Goal: Transaction & Acquisition: Purchase product/service

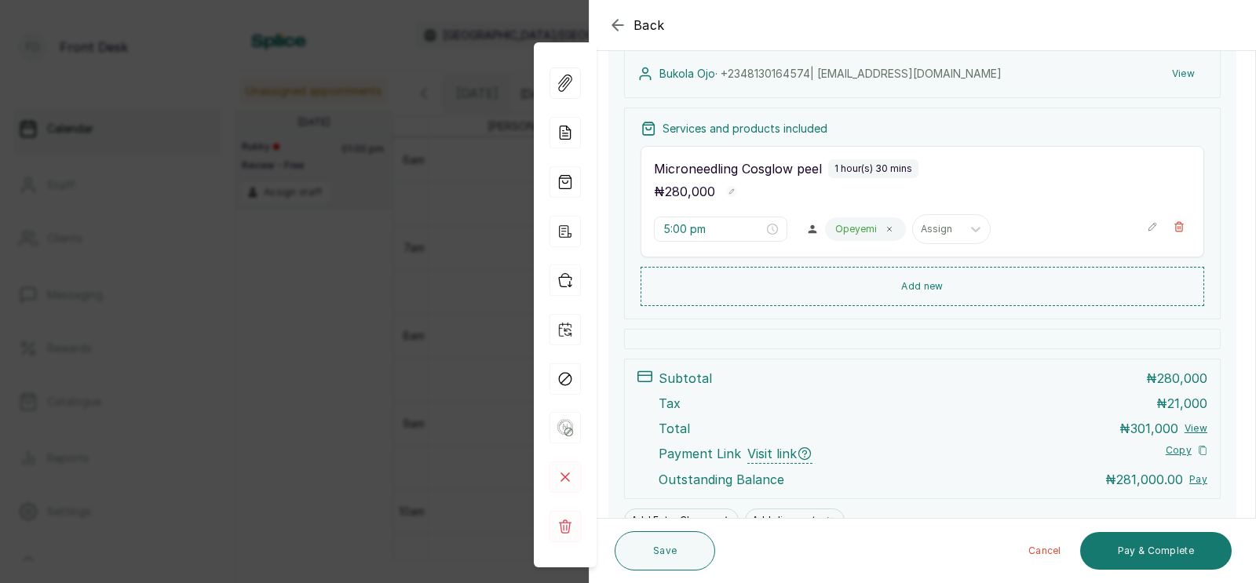
scroll to position [230, 0]
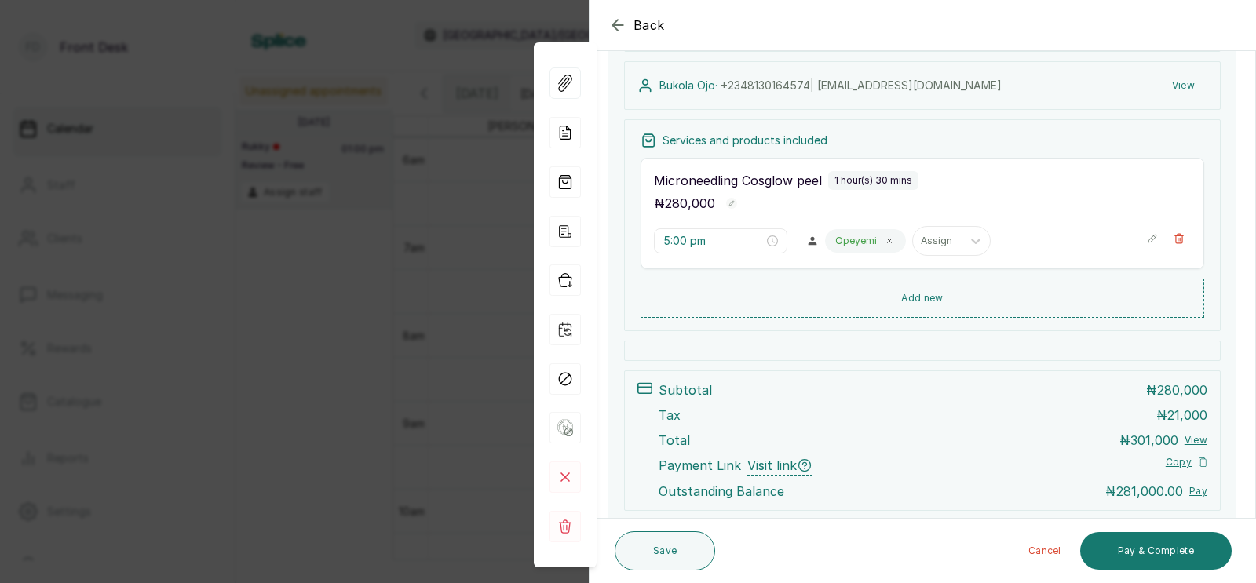
click at [349, 360] on div "Back Appointment Details Edit appointment 🚶 Walk-in (booked by Front Desk) Make…" at bounding box center [628, 291] width 1256 height 583
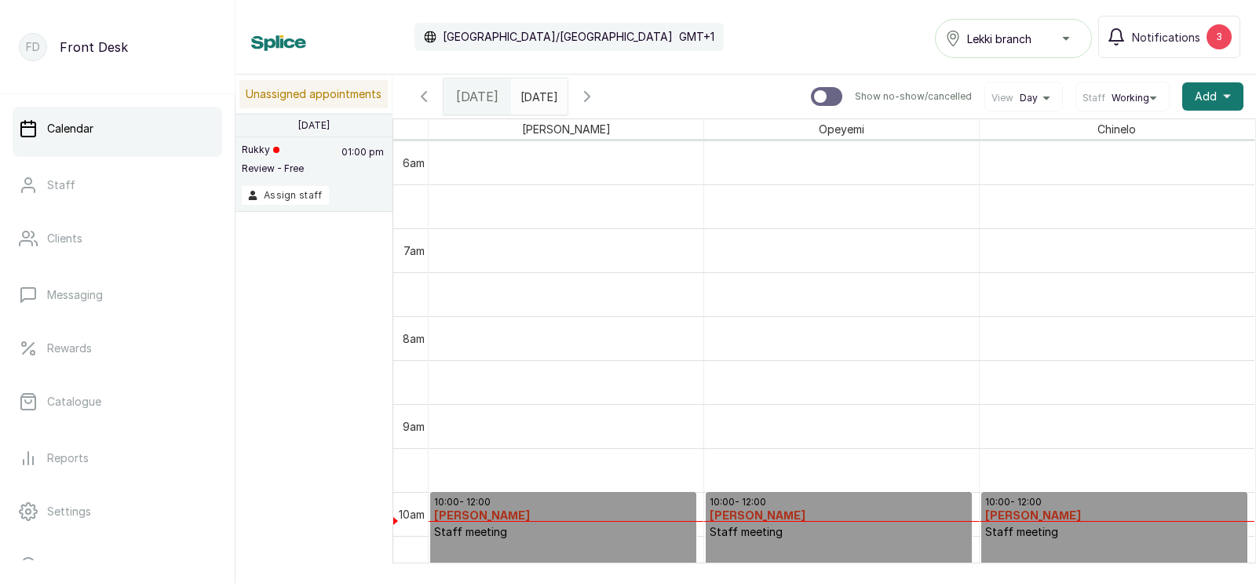
scroll to position [851, 0]
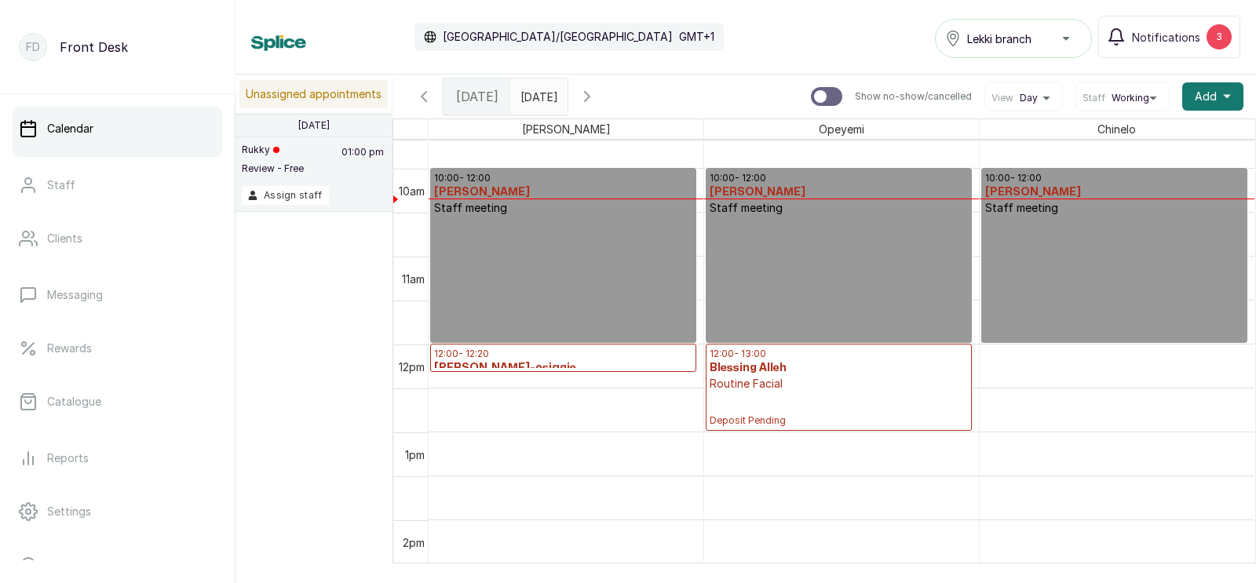
click at [577, 360] on h3 "Iniemen Bello-osiagie" at bounding box center [563, 368] width 258 height 16
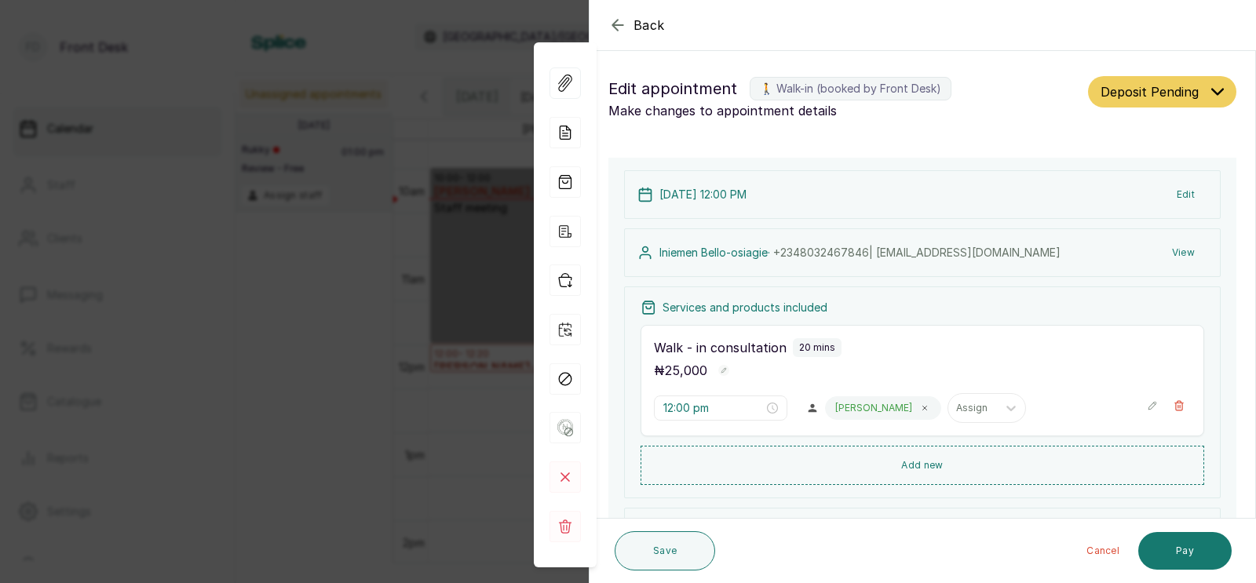
click at [420, 363] on div "Back Appointment Details Edit appointment 🚶 Walk-in (booked by Front Desk) Make…" at bounding box center [628, 291] width 1256 height 583
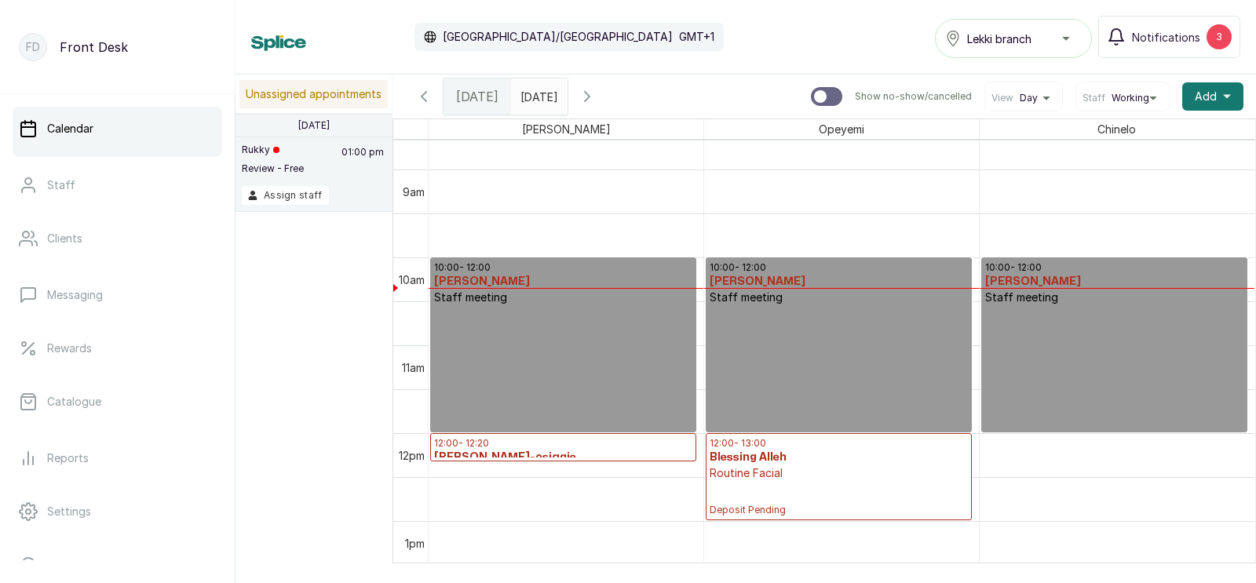
scroll to position [806, 0]
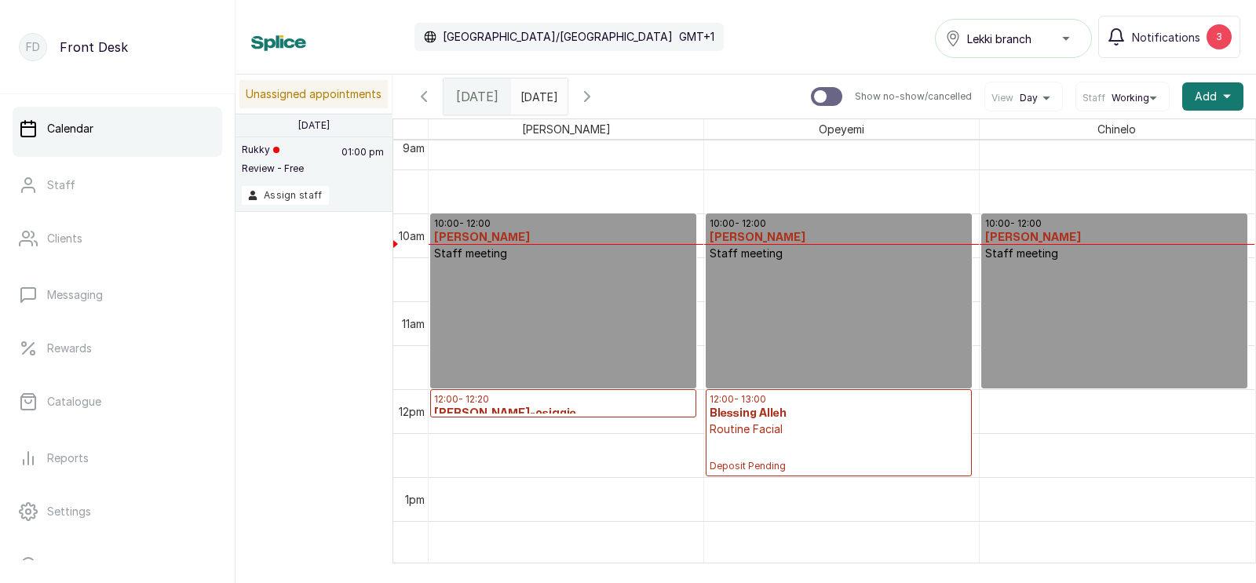
click at [421, 94] on icon "button" at bounding box center [423, 96] width 19 height 19
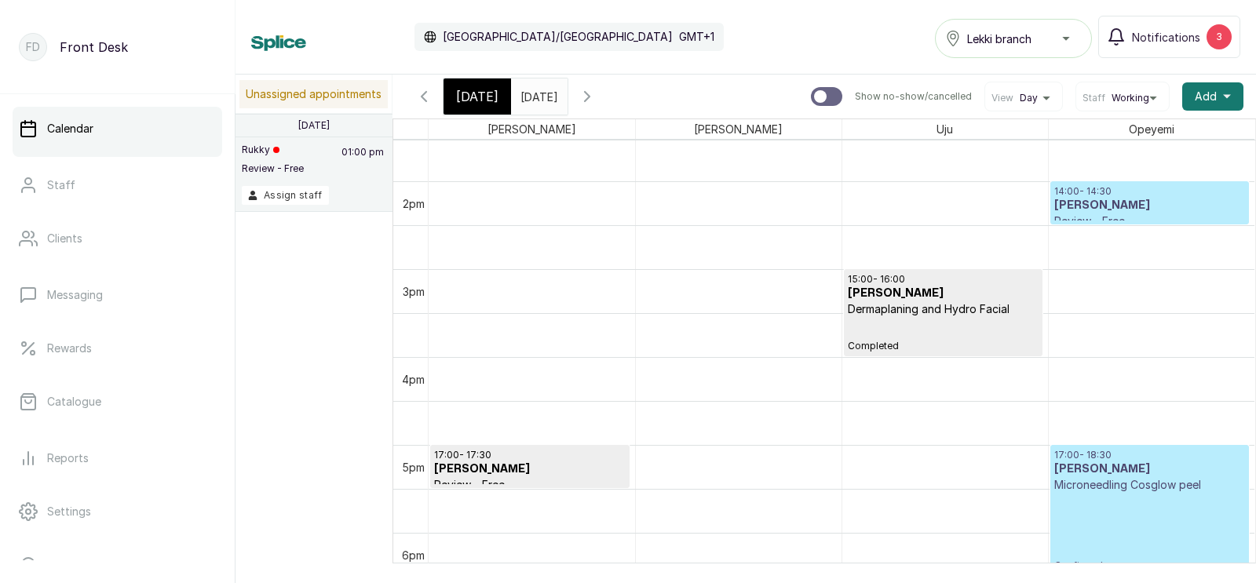
scroll to position [0, 0]
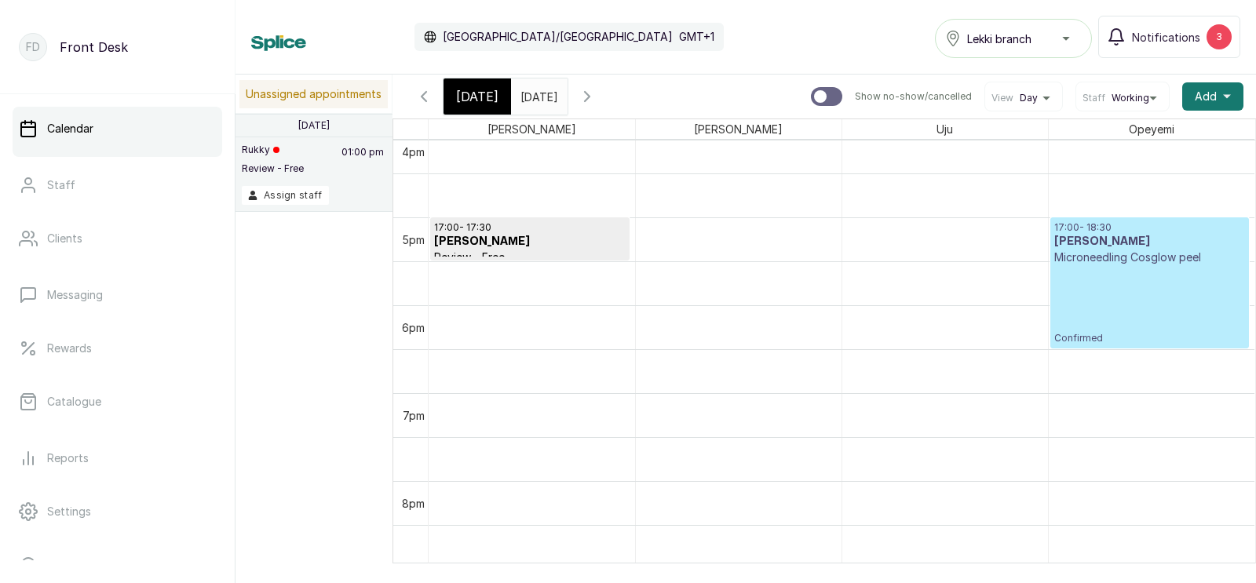
click at [1130, 279] on p "Confirmed" at bounding box center [1150, 304] width 192 height 79
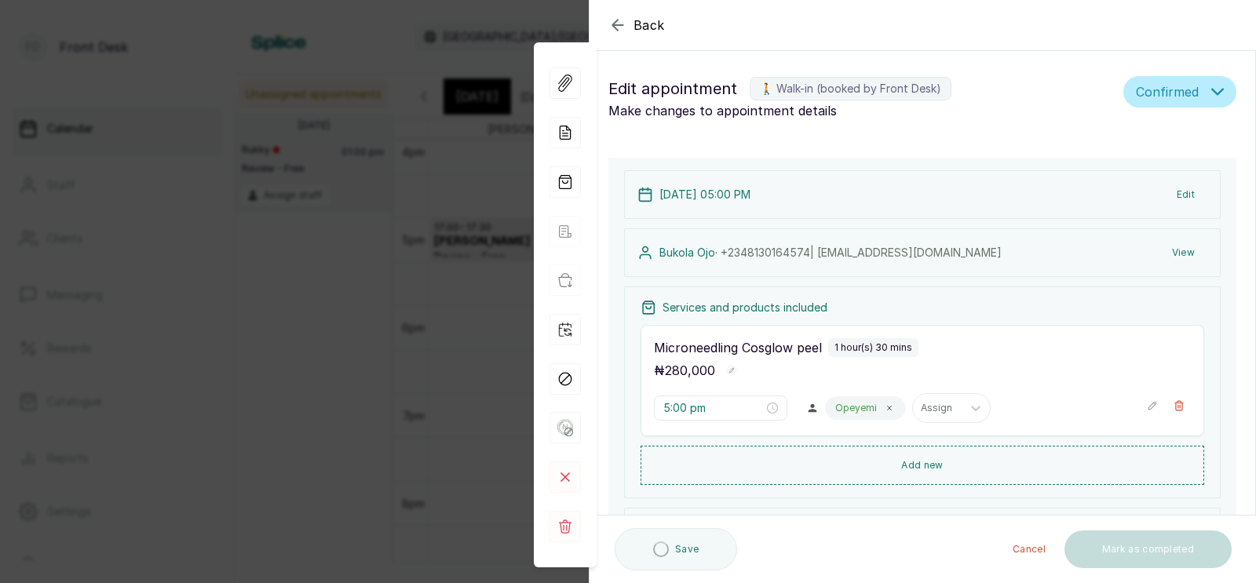
type input "5:00 pm"
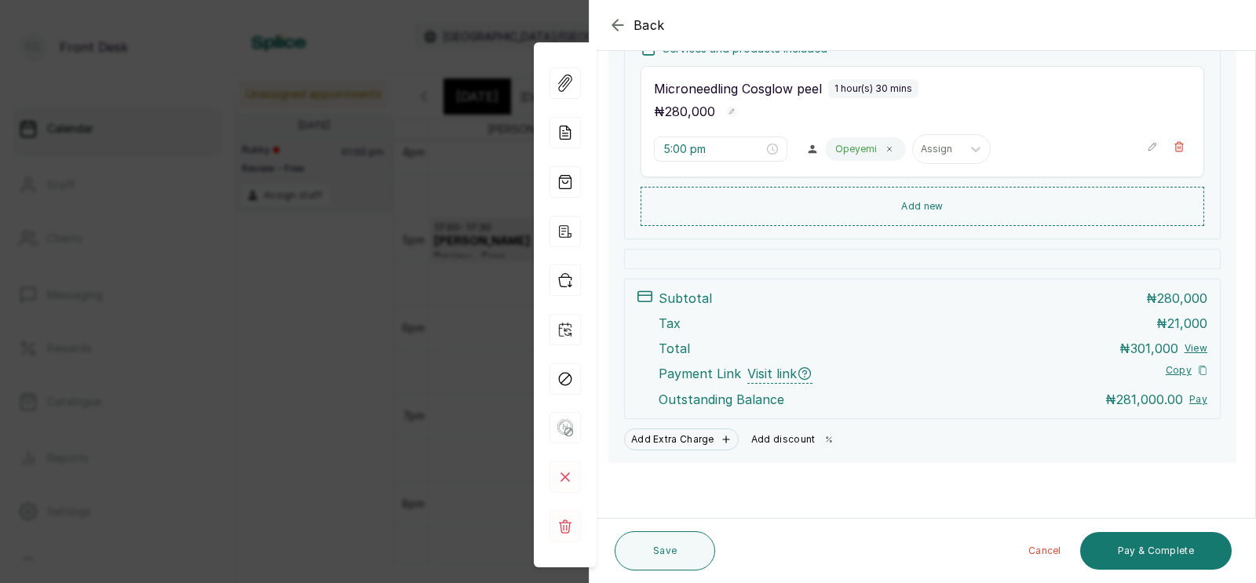
click at [781, 436] on button "Add discount" at bounding box center [794, 440] width 99 height 22
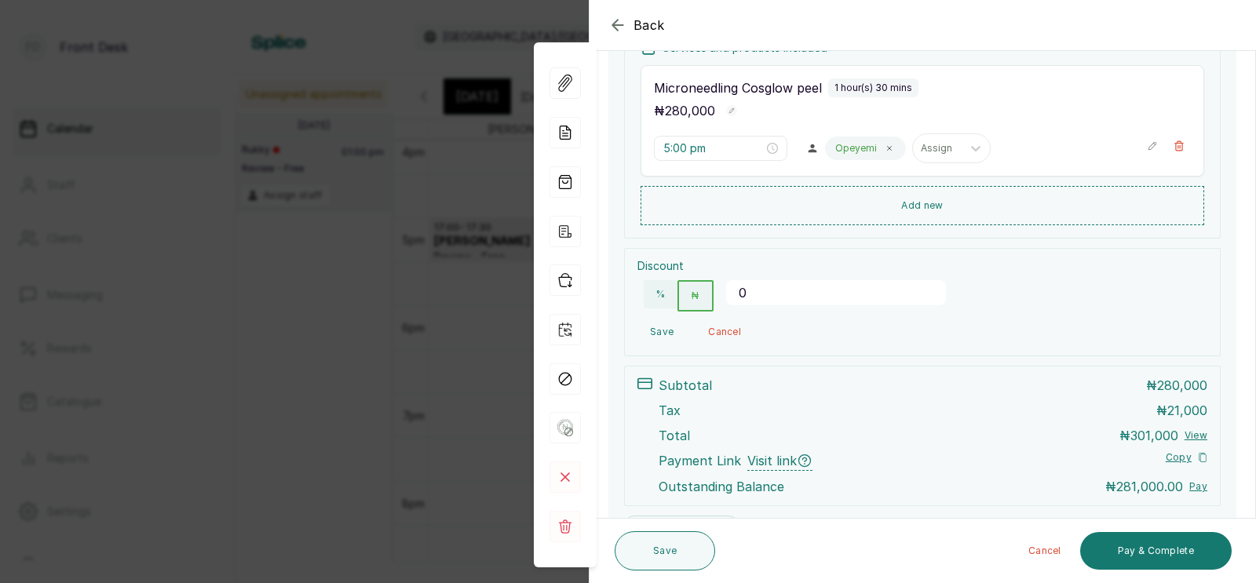
click at [767, 299] on input "0" at bounding box center [836, 292] width 220 height 25
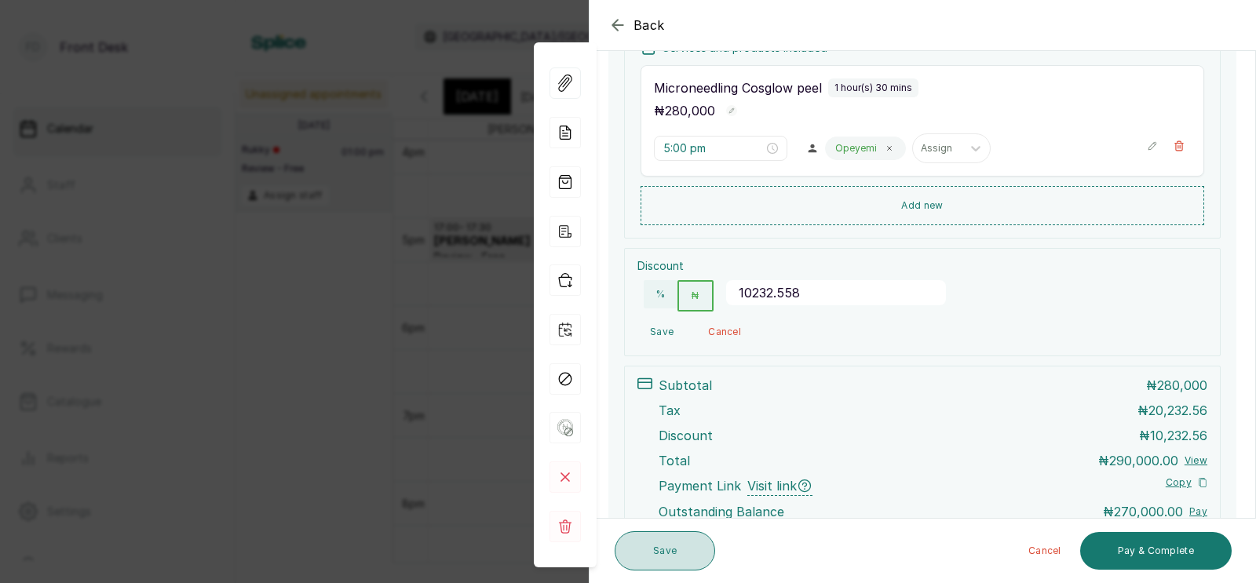
type input "10232.558"
click at [665, 547] on button "Save" at bounding box center [665, 550] width 100 height 39
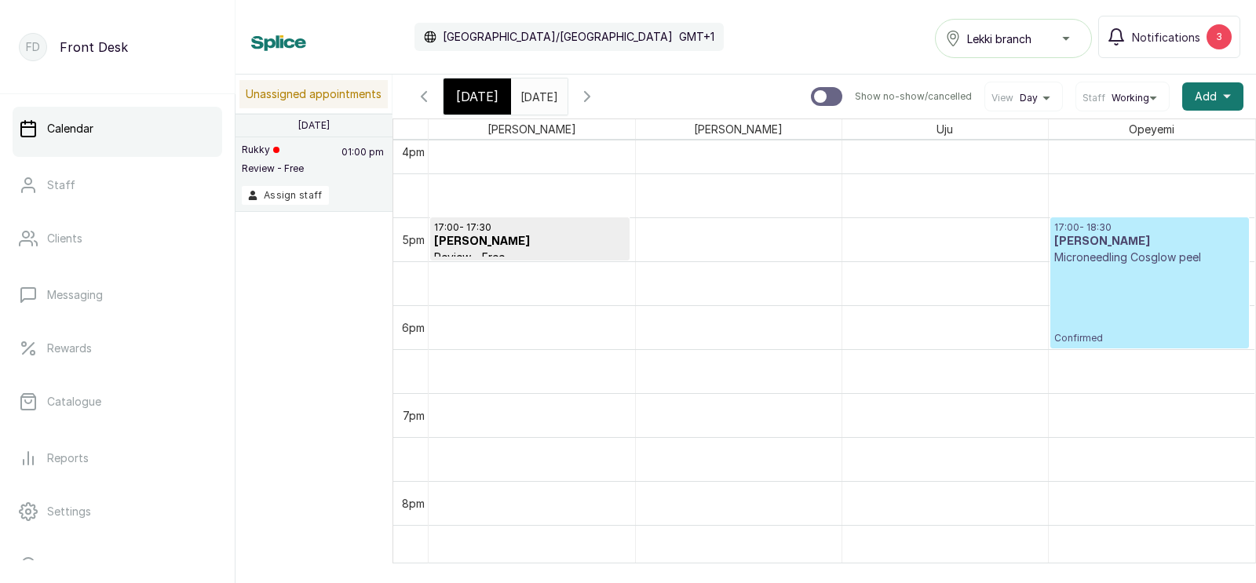
click at [1090, 268] on p "Confirmed" at bounding box center [1150, 304] width 192 height 79
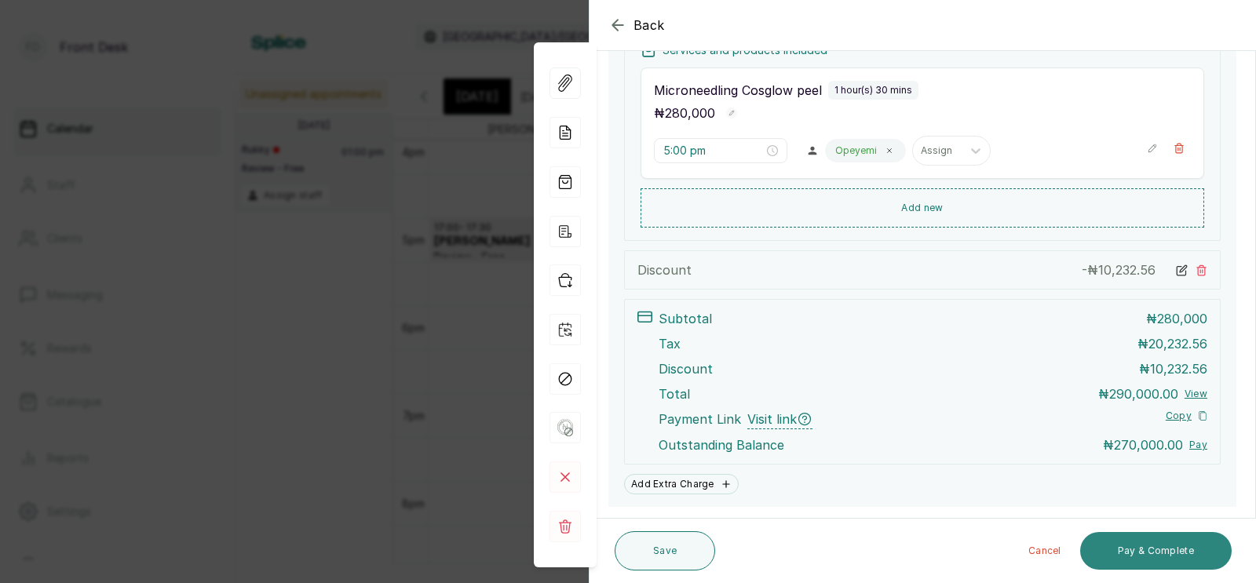
scroll to position [365, 0]
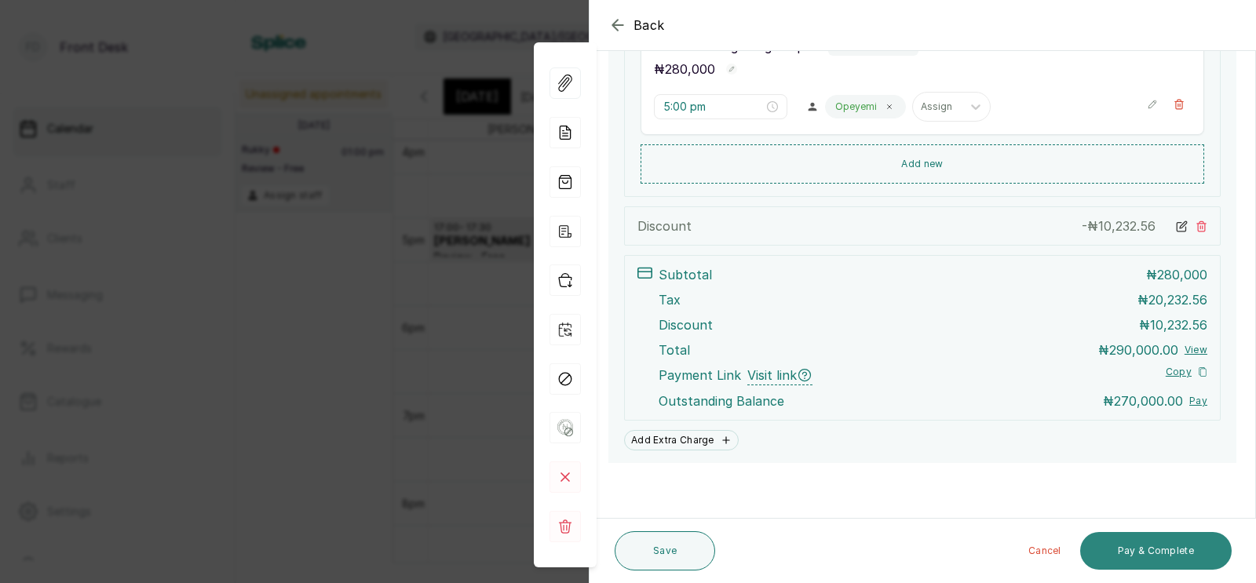
click at [1153, 558] on button "Pay & Complete" at bounding box center [1155, 551] width 151 height 38
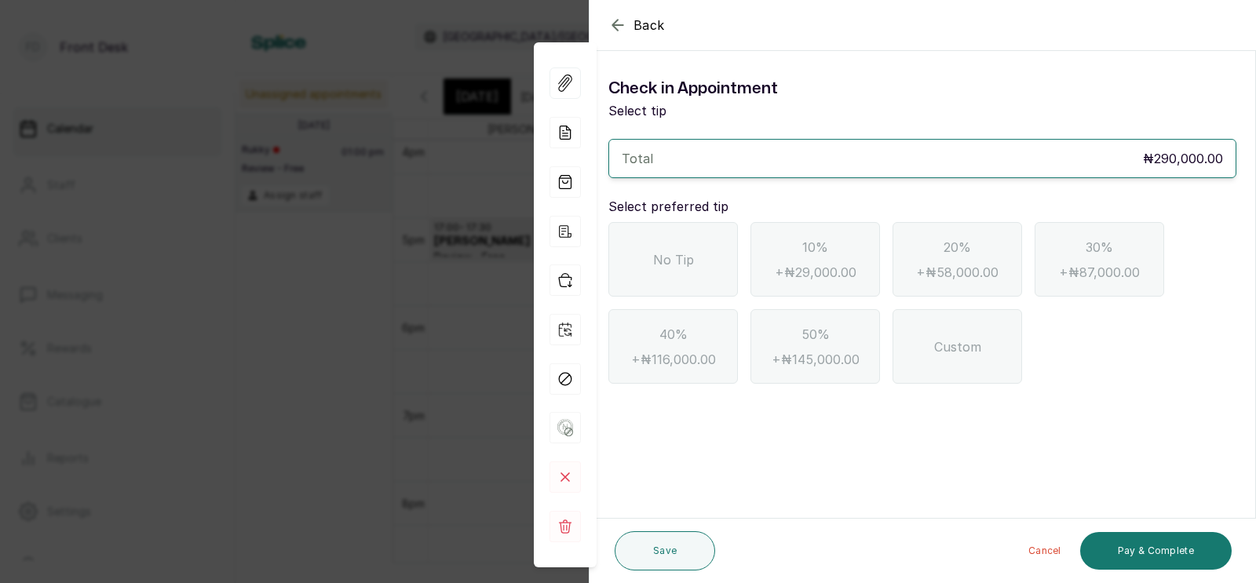
scroll to position [0, 0]
click at [660, 256] on span "No Tip" at bounding box center [673, 259] width 41 height 19
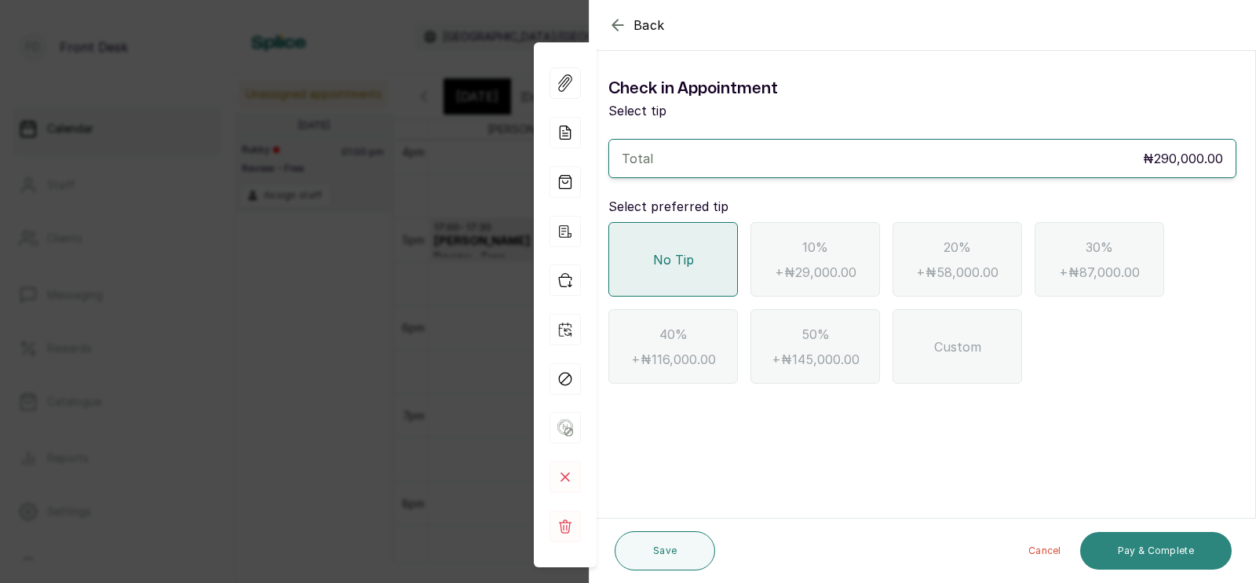
click at [1126, 542] on button "Pay & Complete" at bounding box center [1155, 551] width 151 height 38
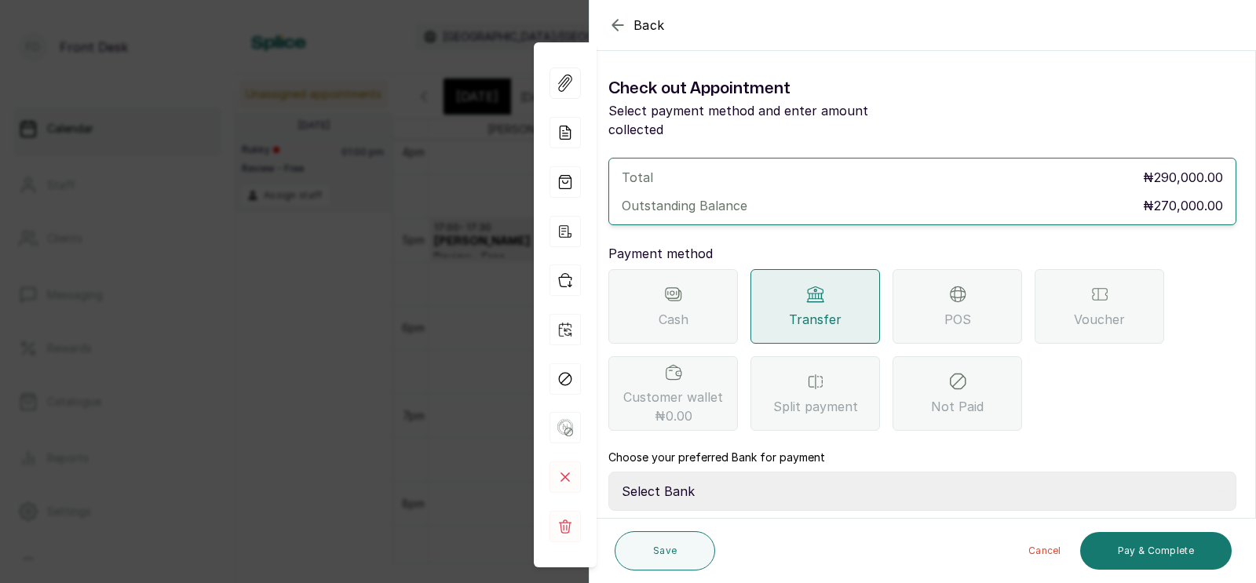
scroll to position [124, 0]
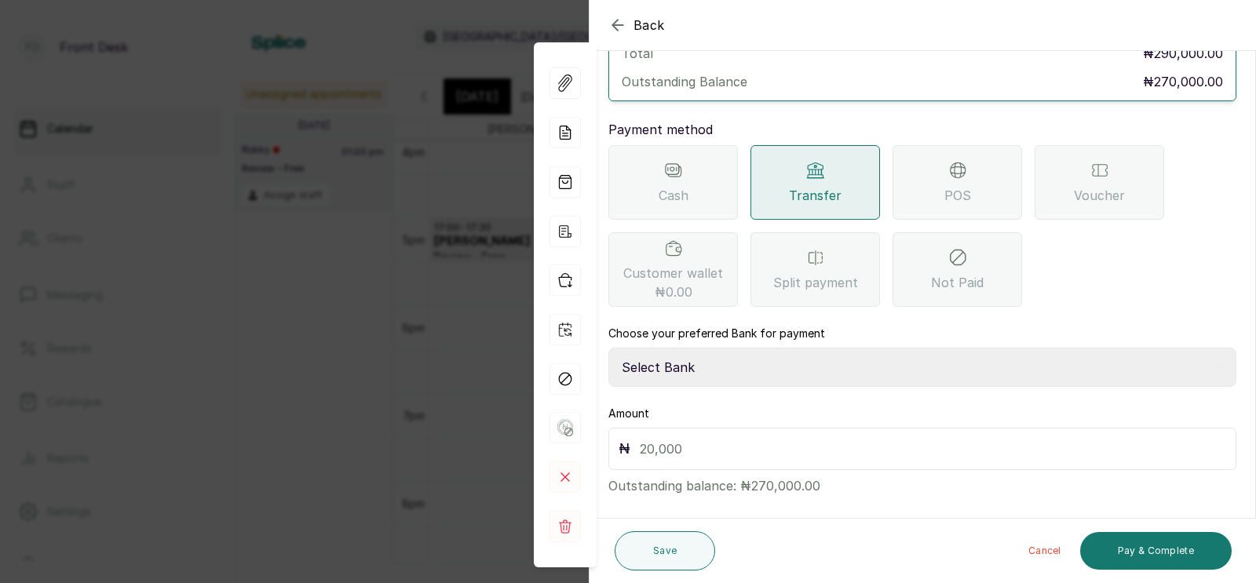
click at [692, 348] on select "Select Bank DONNA ONYENDI Fairmoney Microfinance Bank SKN ANALYTICS MED AESTH. …" at bounding box center [922, 367] width 628 height 39
select select "43272bc0-21c6-4b19-b9fb-c2093b8603c2"
click at [670, 438] on input "text" at bounding box center [933, 449] width 586 height 22
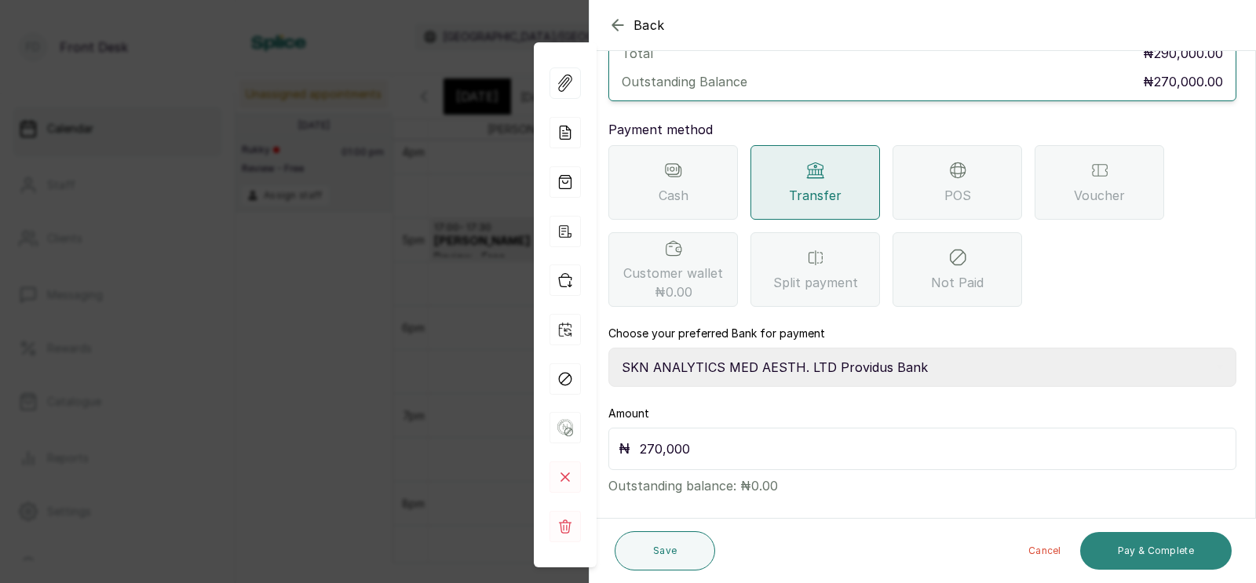
type input "270,000"
click at [1146, 549] on button "Pay & Complete" at bounding box center [1155, 551] width 151 height 38
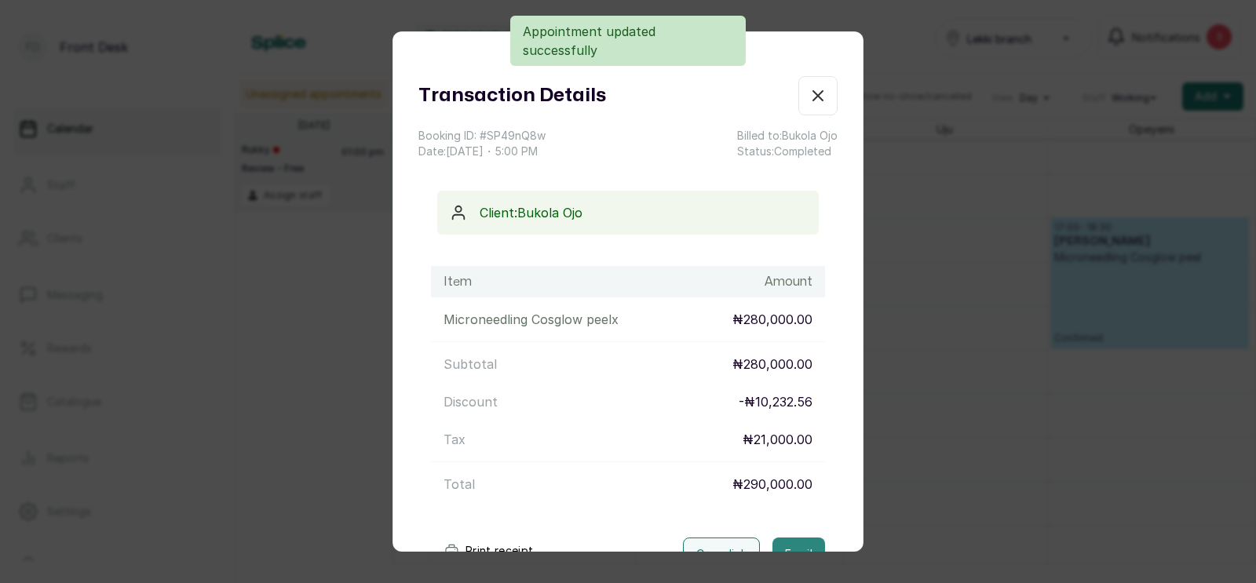
click at [794, 538] on button "Email" at bounding box center [798, 554] width 53 height 33
click at [992, 400] on div "Transaction Details Booking ID: # SP49nQ8w Date: 14 Oct, 2025 ・ 5:00 PM Billed …" at bounding box center [628, 291] width 1256 height 583
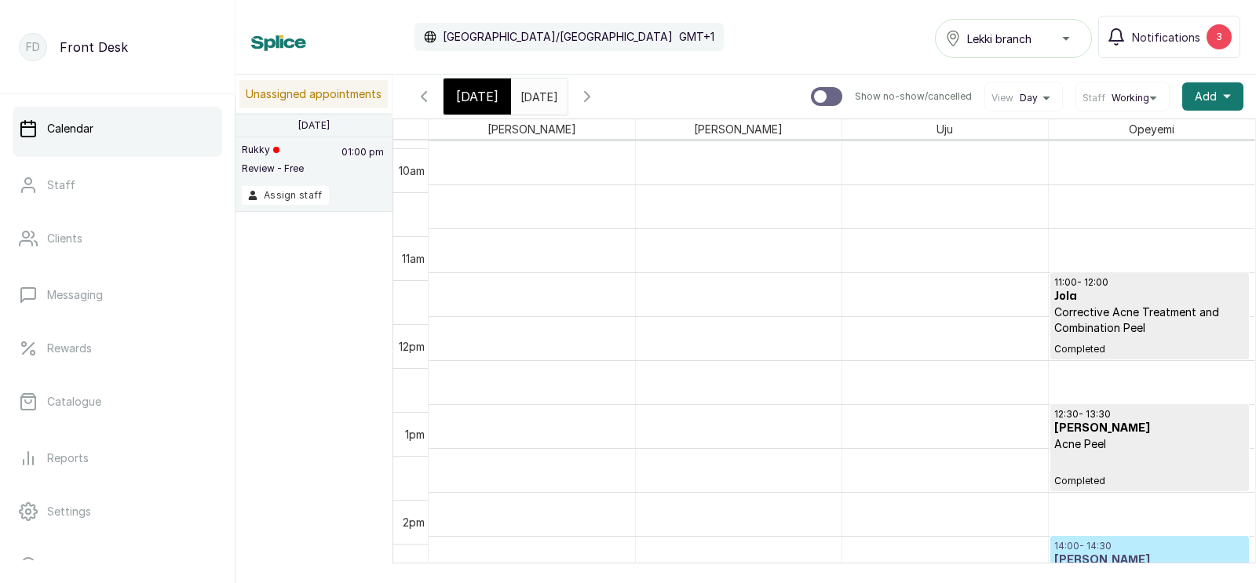
scroll to position [835, 0]
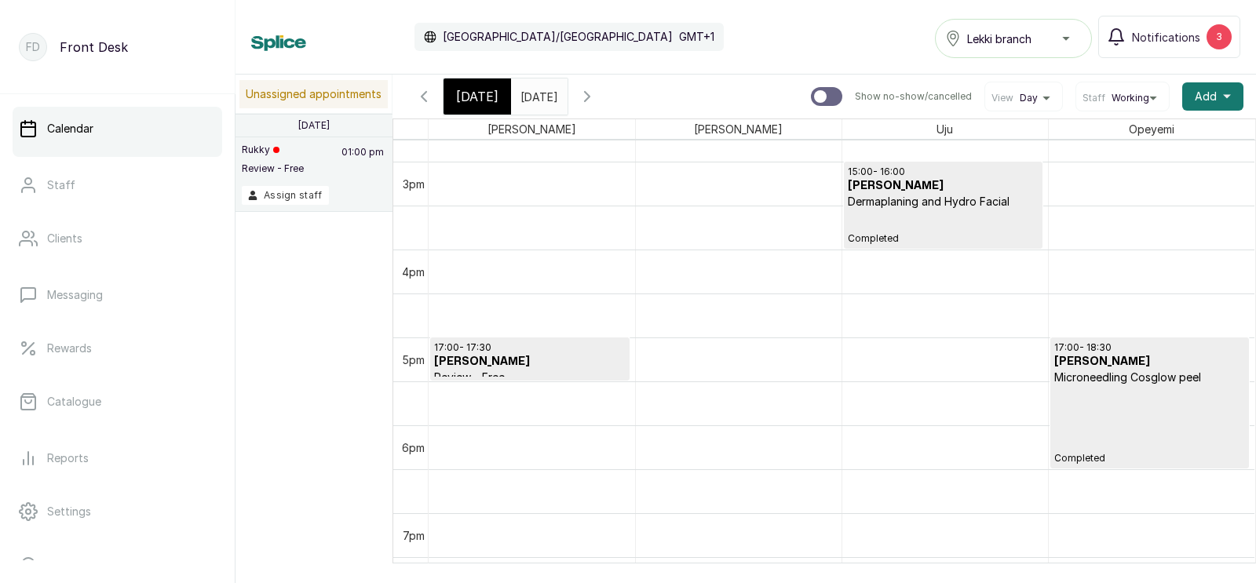
click at [422, 93] on icon "button" at bounding box center [423, 96] width 5 height 9
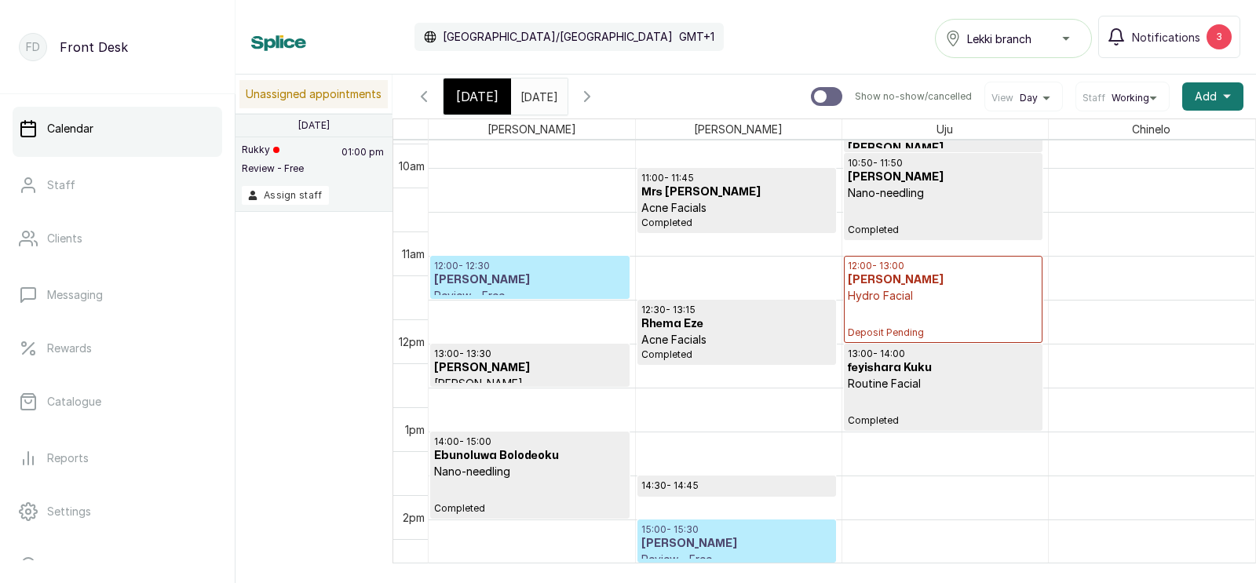
scroll to position [940, 0]
